Goal: Find contact information

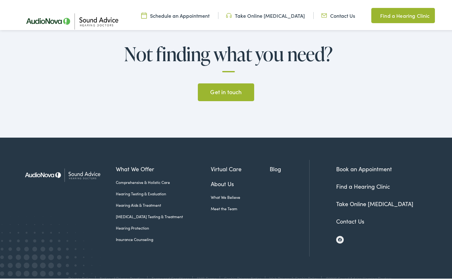
scroll to position [1679, 0]
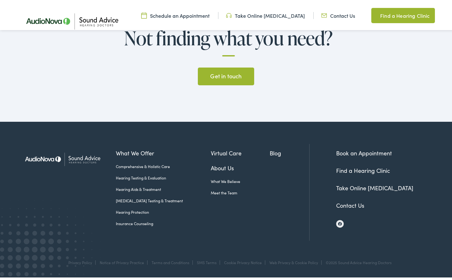
click at [342, 200] on link "Contact Us" at bounding box center [350, 204] width 28 height 8
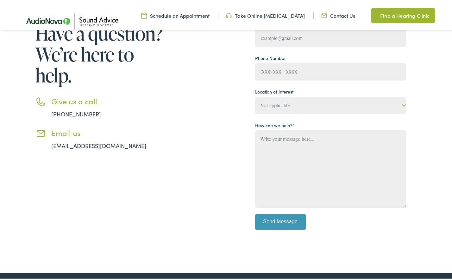
scroll to position [127, 0]
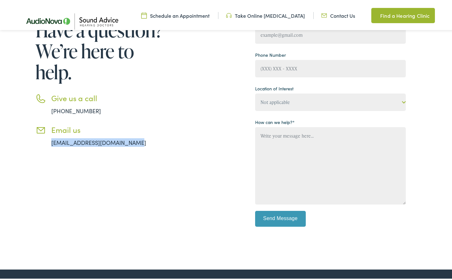
drag, startPoint x: 134, startPoint y: 140, endPoint x: 49, endPoint y: 143, distance: 84.6
click at [49, 143] on li "Email us info@soundadvicehearing.com" at bounding box center [100, 135] width 130 height 22
copy link "info@soundadvicehearing.com"
